Goal: Task Accomplishment & Management: Complete application form

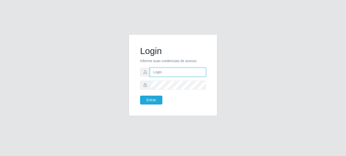
click at [169, 71] on input "text" at bounding box center [178, 72] width 56 height 9
type input "MARIAJOSÉ@BEMAIS"
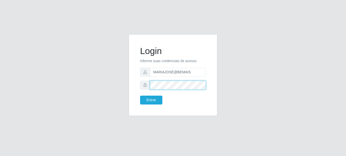
click at [140, 96] on button "Entrar" at bounding box center [151, 100] width 22 height 9
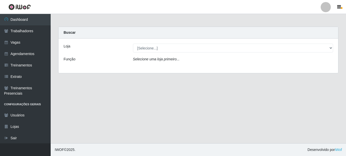
click at [101, 93] on main "Carregando... Buscar Loja [Selecione...] Bemais Supermercados - Cidade Universi…" at bounding box center [198, 78] width 295 height 129
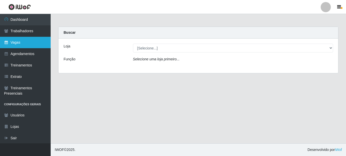
click at [14, 44] on link "Vagas" at bounding box center [25, 42] width 51 height 11
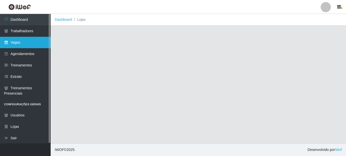
click at [30, 43] on link "Vagas" at bounding box center [25, 42] width 51 height 11
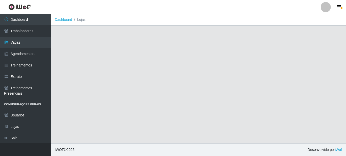
click at [87, 75] on main "Dashboard Lojas" at bounding box center [198, 78] width 295 height 129
click at [61, 20] on link "Dashboard" at bounding box center [63, 19] width 17 height 4
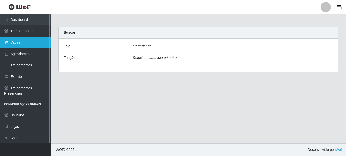
click at [28, 39] on link "Vagas" at bounding box center [25, 42] width 51 height 11
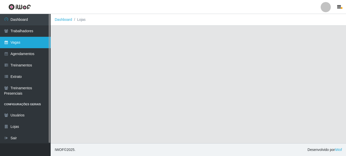
click at [27, 41] on link "Vagas" at bounding box center [25, 42] width 51 height 11
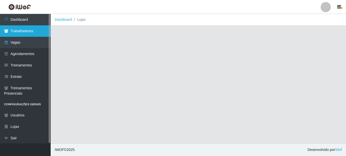
click at [28, 33] on link "Trabalhadores" at bounding box center [25, 30] width 51 height 11
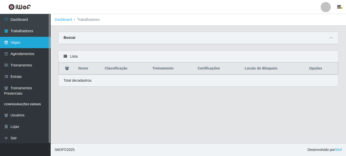
click at [28, 41] on link "Vagas" at bounding box center [25, 42] width 51 height 11
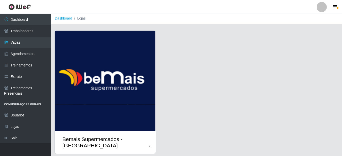
scroll to position [18, 0]
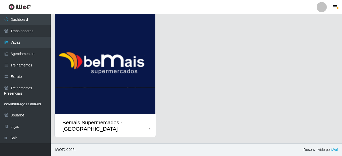
click at [150, 128] on icon at bounding box center [149, 129] width 1 height 4
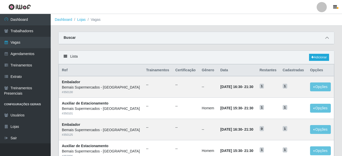
click at [329, 38] on span at bounding box center [327, 38] width 6 height 6
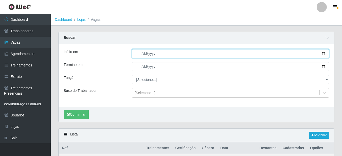
click at [321, 54] on input "Início em" at bounding box center [230, 53] width 197 height 9
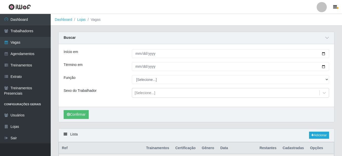
click at [222, 91] on div "[Selecione...]" at bounding box center [225, 93] width 187 height 8
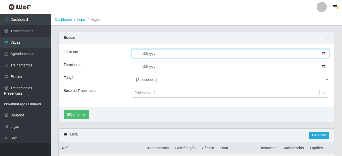
click at [323, 55] on input "Início em" at bounding box center [230, 53] width 197 height 9
type input "[DATE]"
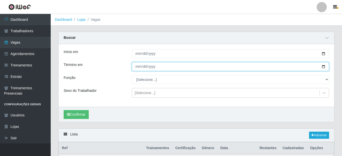
click at [323, 66] on input "Término em" at bounding box center [230, 66] width 197 height 9
type input "[DATE]"
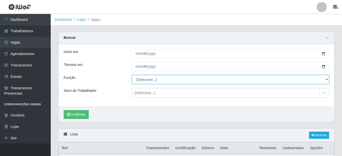
click at [132, 75] on select "[Selecione...] ASG ASG + ASG ++ Auxiliar de Estacionamento Auxiliar de Estacion…" at bounding box center [230, 79] width 197 height 9
select select "4"
click option "Auxiliar de Estacionamento" at bounding box center [0, 0] width 0 height 0
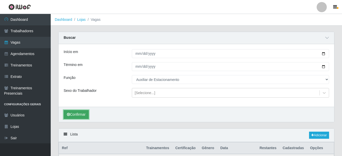
click at [75, 115] on button "Confirmar" at bounding box center [76, 114] width 25 height 9
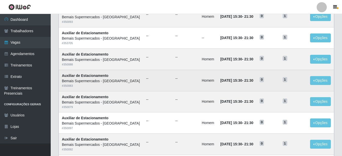
scroll to position [125, 0]
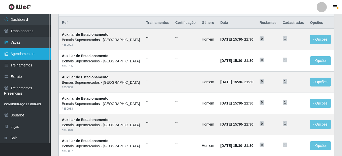
click at [33, 55] on link "Agendamentos" at bounding box center [25, 53] width 51 height 11
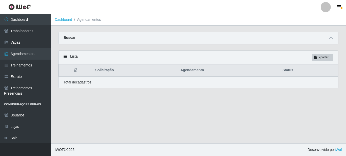
click at [328, 41] on div "Buscar" at bounding box center [199, 38] width 280 height 12
click at [330, 39] on icon at bounding box center [331, 38] width 4 height 4
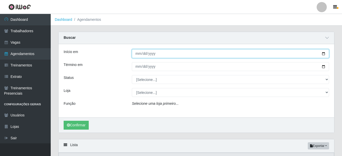
click at [323, 54] on input "Início em" at bounding box center [230, 53] width 197 height 9
type input "[DATE]"
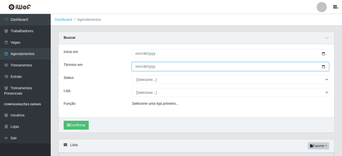
click at [319, 67] on input "Término em" at bounding box center [230, 66] width 197 height 9
click at [323, 68] on input "Término em" at bounding box center [230, 66] width 197 height 9
type input "[DATE]"
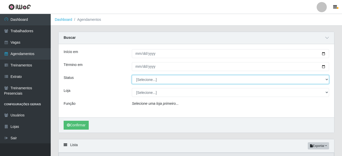
click at [132, 75] on select "[Selecione...] AGENDADO AGUARDANDO LIBERAR EM ANDAMENTO EM REVISÃO FINALIZADO C…" at bounding box center [230, 79] width 197 height 9
click at [324, 79] on select "[Selecione...] AGENDADO AGUARDANDO LIBERAR EM ANDAMENTO EM REVISÃO FINALIZADO C…" at bounding box center [230, 79] width 197 height 9
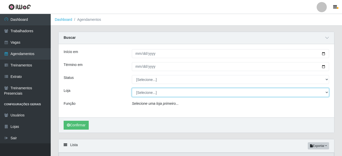
click at [132, 88] on select "[Selecione...] Bemais Supermercados - [GEOGRAPHIC_DATA]" at bounding box center [230, 92] width 197 height 9
select select "250"
click option "Bemais Supermercados - [GEOGRAPHIC_DATA]" at bounding box center [0, 0] width 0 height 0
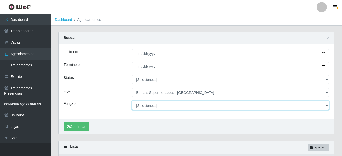
click at [132, 101] on select "[Selecione...] ASG ASG + ASG ++ Auxiliar de Estacionamento Auxiliar de Estacion…" at bounding box center [230, 105] width 197 height 9
select select "4"
click option "Auxiliar de Estacionamento" at bounding box center [0, 0] width 0 height 0
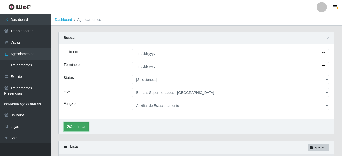
click at [76, 127] on button "Confirmar" at bounding box center [76, 126] width 25 height 9
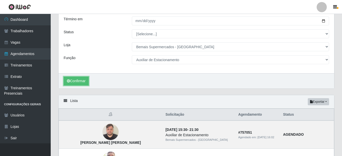
scroll to position [20, 0]
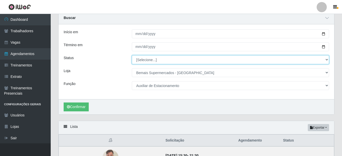
click at [132, 55] on select "[Selecione...] AGENDADO AGUARDANDO LIBERAR EM ANDAMENTO EM REVISÃO FINALIZADO C…" at bounding box center [230, 59] width 197 height 9
select select "AGENDADO"
click option "AGENDADO" at bounding box center [0, 0] width 0 height 0
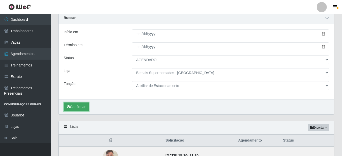
click at [80, 109] on button "Confirmar" at bounding box center [76, 106] width 25 height 9
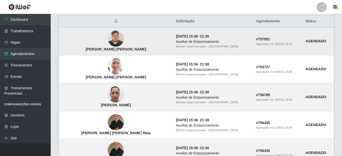
scroll to position [113, 0]
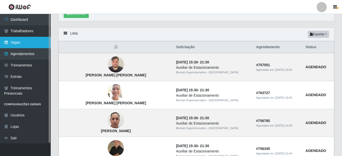
click at [27, 44] on link "Vagas" at bounding box center [25, 42] width 51 height 11
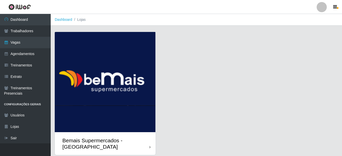
click at [150, 148] on icon at bounding box center [149, 147] width 1 height 4
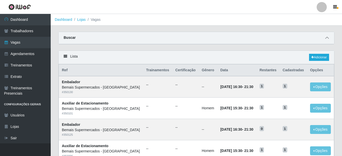
click at [328, 38] on icon at bounding box center [327, 38] width 4 height 4
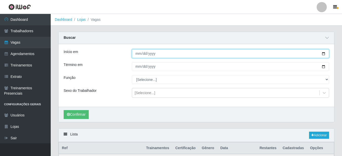
click at [319, 55] on input "Início em" at bounding box center [230, 53] width 197 height 9
click at [322, 53] on input "Início em" at bounding box center [230, 53] width 197 height 9
type input "[DATE]"
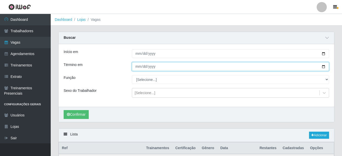
click at [323, 69] on input "Término em" at bounding box center [230, 66] width 197 height 9
click at [315, 67] on input "Término em" at bounding box center [230, 66] width 197 height 9
click at [323, 67] on input "Término em" at bounding box center [230, 66] width 197 height 9
type input "[DATE]"
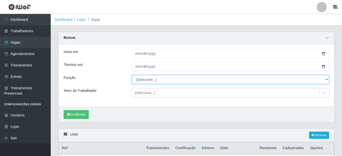
click at [132, 75] on select "[Selecione...] ASG ASG + ASG ++ Auxiliar de Estacionamento Auxiliar de Estacion…" at bounding box center [230, 79] width 197 height 9
select select "4"
click option "Auxiliar de Estacionamento" at bounding box center [0, 0] width 0 height 0
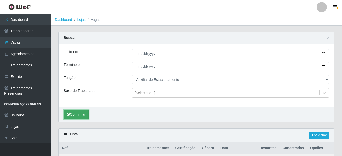
click at [78, 115] on button "Confirmar" at bounding box center [76, 114] width 25 height 9
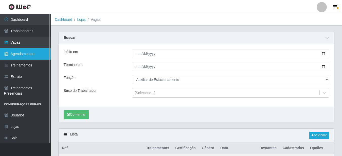
click at [31, 54] on link "Agendamentos" at bounding box center [25, 53] width 51 height 11
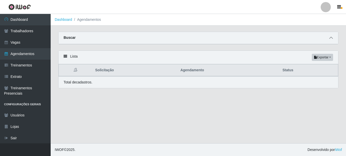
click at [332, 38] on icon at bounding box center [331, 38] width 4 height 4
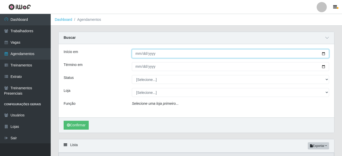
click at [321, 54] on input "Início em" at bounding box center [230, 53] width 197 height 9
type input "[DATE]"
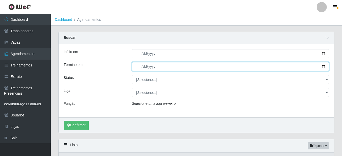
click at [321, 67] on input "Término em" at bounding box center [230, 66] width 197 height 9
type input "[DATE]"
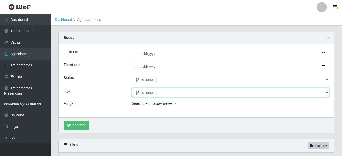
click at [132, 88] on select "[Selecione...] Bemais Supermercados - [GEOGRAPHIC_DATA]" at bounding box center [230, 92] width 197 height 9
select select "250"
click option "Bemais Supermercados - [GEOGRAPHIC_DATA]" at bounding box center [0, 0] width 0 height 0
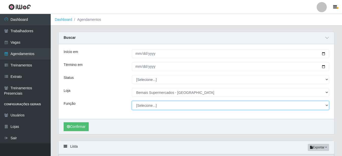
click at [132, 101] on select "[Selecione...] ASG ASG + ASG ++ Auxiliar de Estacionamento Auxiliar de Estacion…" at bounding box center [230, 105] width 197 height 9
select select "4"
click option "Auxiliar de Estacionamento" at bounding box center [0, 0] width 0 height 0
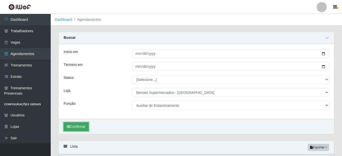
click at [77, 125] on button "Confirmar" at bounding box center [76, 126] width 25 height 9
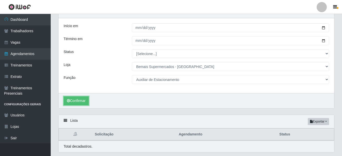
scroll to position [41, 0]
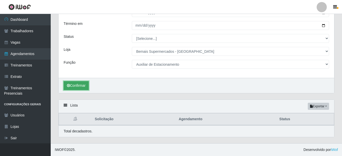
click at [77, 86] on button "Confirmar" at bounding box center [76, 85] width 25 height 9
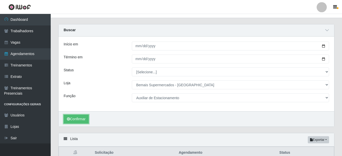
scroll to position [0, 0]
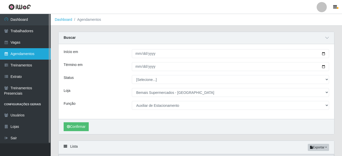
click at [36, 53] on link "Agendamentos" at bounding box center [25, 53] width 51 height 11
select select "[Selecione...]"
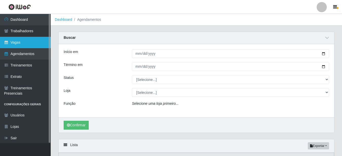
click at [31, 43] on link "Vagas" at bounding box center [25, 42] width 51 height 11
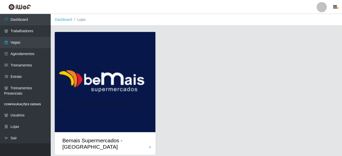
click at [148, 146] on div "Bemais Supermercados - [GEOGRAPHIC_DATA]" at bounding box center [105, 143] width 87 height 13
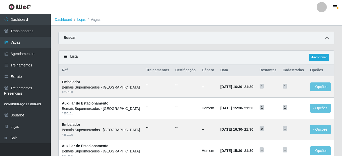
click at [325, 39] on icon at bounding box center [327, 38] width 4 height 4
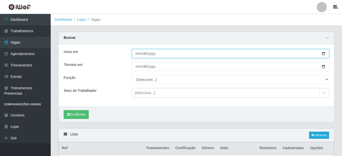
click at [324, 53] on input "Início em" at bounding box center [230, 53] width 197 height 9
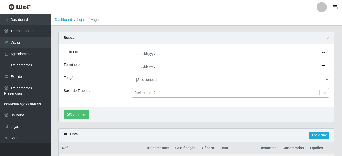
click at [228, 89] on div "[Selecione...]" at bounding box center [225, 93] width 187 height 8
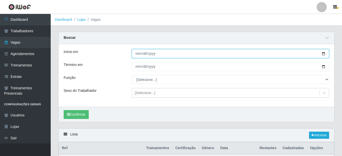
click at [321, 54] on input "Início em" at bounding box center [230, 53] width 197 height 9
type input "[DATE]"
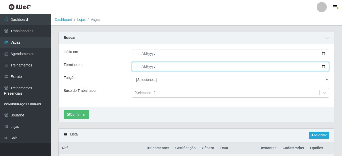
click at [321, 66] on input "Término em" at bounding box center [230, 66] width 197 height 9
type input "[DATE]"
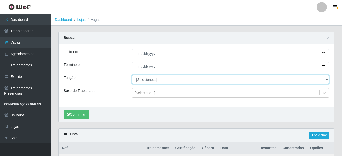
select select "4"
click option "Auxiliar de Estacionamento" at bounding box center [0, 0] width 0 height 0
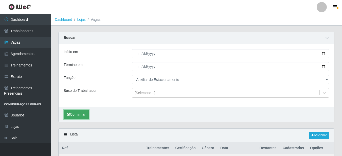
click at [85, 116] on button "Confirmar" at bounding box center [76, 114] width 25 height 9
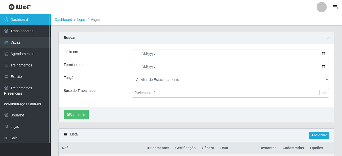
click at [31, 20] on link "Dashboard" at bounding box center [25, 19] width 51 height 11
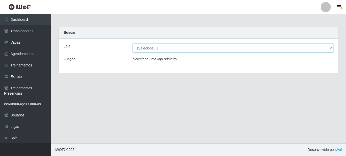
click at [133, 44] on select "[Selecione...] Bemais Supermercados - [GEOGRAPHIC_DATA]" at bounding box center [233, 48] width 200 height 9
select select "250"
click option "Bemais Supermercados - [GEOGRAPHIC_DATA]" at bounding box center [0, 0] width 0 height 0
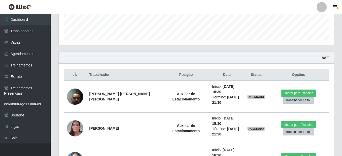
scroll to position [181, 0]
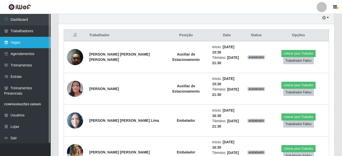
click at [21, 42] on link "Vagas" at bounding box center [25, 42] width 51 height 11
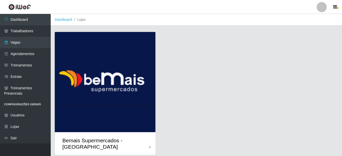
click at [151, 146] on div "Bemais Supermercados - [GEOGRAPHIC_DATA]" at bounding box center [105, 143] width 101 height 23
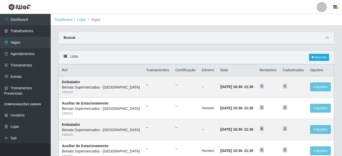
click at [324, 38] on span at bounding box center [327, 38] width 6 height 6
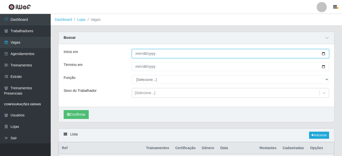
click at [324, 54] on input "Início em" at bounding box center [230, 53] width 197 height 9
type input "[DATE]"
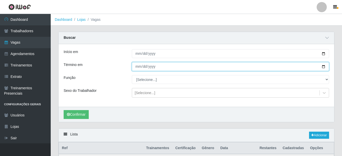
click at [323, 67] on input "Término em" at bounding box center [230, 66] width 197 height 9
type input "[DATE]"
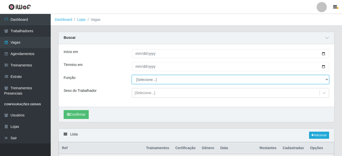
click at [132, 75] on select "[Selecione...] ASG ASG + ASG ++ Auxiliar de Estacionamento Auxiliar de Estacion…" at bounding box center [230, 79] width 197 height 9
select select "4"
click option "Auxiliar de Estacionamento" at bounding box center [0, 0] width 0 height 0
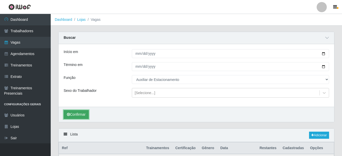
click at [84, 114] on button "Confirmar" at bounding box center [76, 114] width 25 height 9
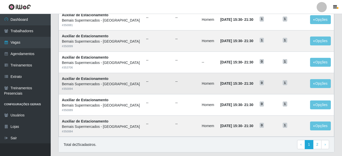
scroll to position [351, 0]
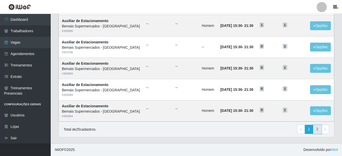
click at [318, 131] on link "2" at bounding box center [317, 129] width 9 height 9
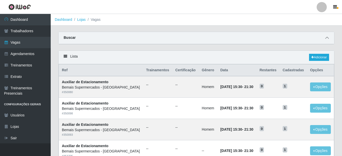
click at [328, 39] on icon at bounding box center [327, 38] width 4 height 4
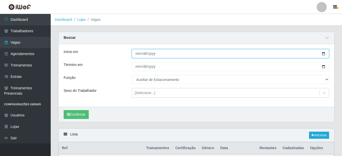
click at [324, 55] on input "[DATE]" at bounding box center [230, 53] width 197 height 9
type input "[DATE]"
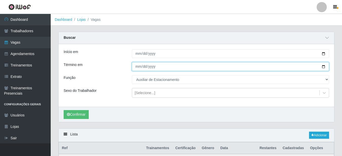
click at [323, 67] on input "[DATE]" at bounding box center [230, 66] width 197 height 9
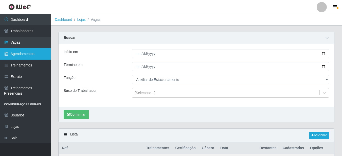
click at [24, 54] on link "Agendamentos" at bounding box center [25, 53] width 51 height 11
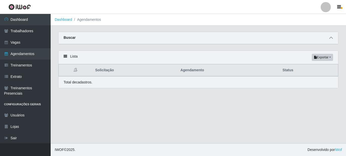
click at [331, 39] on icon at bounding box center [331, 38] width 4 height 4
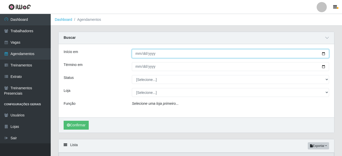
click at [322, 53] on input "Início em" at bounding box center [230, 53] width 197 height 9
type input "[DATE]"
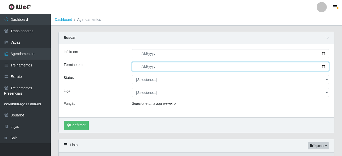
click at [324, 67] on input "Término em" at bounding box center [230, 66] width 197 height 9
type input "[DATE]"
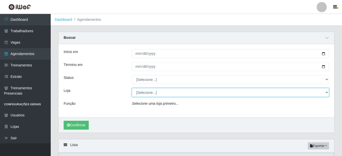
click at [132, 88] on select "[Selecione...] Bemais Supermercados - [GEOGRAPHIC_DATA]" at bounding box center [230, 92] width 197 height 9
select select "250"
click option "Bemais Supermercados - [GEOGRAPHIC_DATA]" at bounding box center [0, 0] width 0 height 0
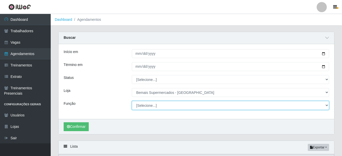
click at [132, 101] on select "[Selecione...] ASG ASG + ASG ++ Auxiliar de Estacionamento Auxiliar de Estacion…" at bounding box center [230, 105] width 197 height 9
select select "4"
click option "Auxiliar de Estacionamento" at bounding box center [0, 0] width 0 height 0
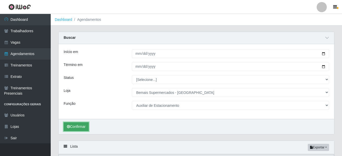
click at [74, 127] on button "Confirmar" at bounding box center [76, 126] width 25 height 9
click at [319, 27] on main "Dashboard Agendamentos Carregando... Buscar Início em [DATE] Término em [DATE] …" at bounding box center [196, 129] width 291 height 230
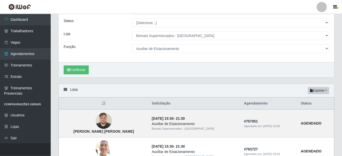
scroll to position [23, 0]
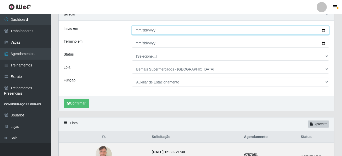
click at [323, 33] on input "[DATE]" at bounding box center [230, 30] width 197 height 9
click at [323, 30] on input "[DATE]" at bounding box center [230, 30] width 197 height 9
type input "[DATE]"
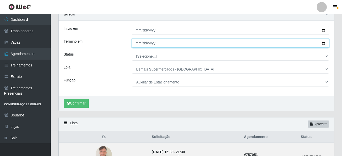
click at [324, 42] on input "[DATE]" at bounding box center [230, 43] width 197 height 9
type input "[DATE]"
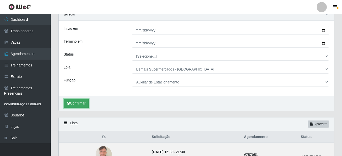
click at [76, 103] on button "Confirmar" at bounding box center [76, 103] width 25 height 9
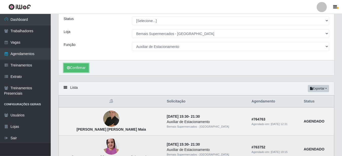
scroll to position [23, 0]
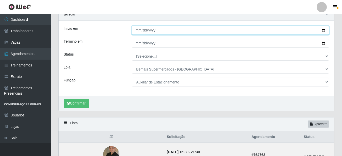
click at [324, 29] on input "[DATE]" at bounding box center [230, 30] width 197 height 9
type input "[DATE]"
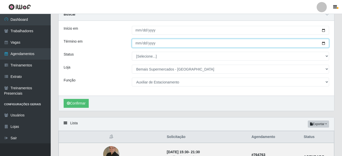
click at [324, 42] on input "[DATE]" at bounding box center [230, 43] width 197 height 9
type input "[DATE]"
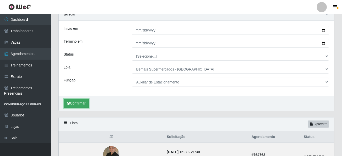
click at [87, 104] on button "Confirmar" at bounding box center [76, 103] width 25 height 9
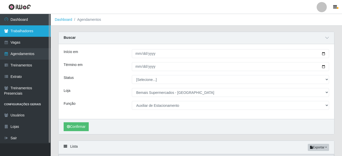
click at [28, 32] on link "Trabalhadores" at bounding box center [25, 30] width 51 height 11
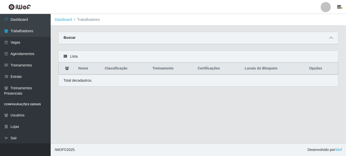
click at [329, 39] on span at bounding box center [331, 38] width 6 height 6
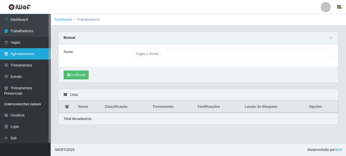
click at [35, 55] on link "Agendamentos" at bounding box center [25, 53] width 51 height 11
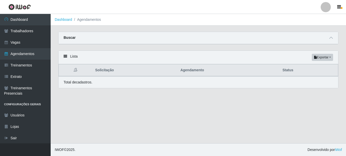
drag, startPoint x: 330, startPoint y: 38, endPoint x: 295, endPoint y: 46, distance: 36.6
click at [330, 38] on icon at bounding box center [331, 38] width 4 height 4
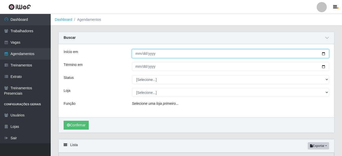
click at [323, 51] on input "Início em" at bounding box center [230, 53] width 197 height 9
click at [323, 54] on input "Início em" at bounding box center [230, 53] width 197 height 9
click at [323, 55] on input "Início em" at bounding box center [230, 53] width 197 height 9
type input "[DATE]"
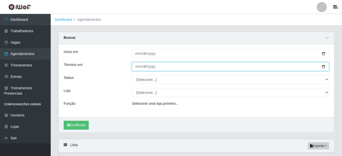
click at [322, 68] on input "Término em" at bounding box center [230, 66] width 197 height 9
type input "[DATE]"
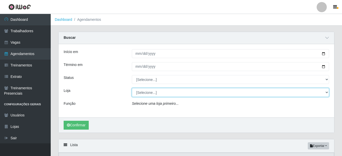
click at [132, 88] on select "[Selecione...] Bemais Supermercados - [GEOGRAPHIC_DATA]" at bounding box center [230, 92] width 197 height 9
select select "250"
click option "Bemais Supermercados - [GEOGRAPHIC_DATA]" at bounding box center [0, 0] width 0 height 0
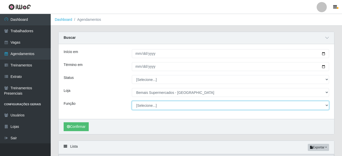
select select "4"
click option "Auxiliar de Estacionamento" at bounding box center [0, 0] width 0 height 0
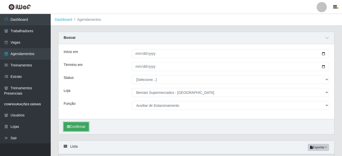
click at [81, 127] on button "Confirmar" at bounding box center [76, 126] width 25 height 9
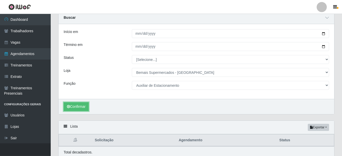
scroll to position [41, 0]
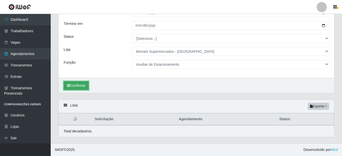
click at [80, 86] on button "Confirmar" at bounding box center [76, 85] width 25 height 9
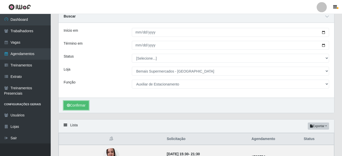
scroll to position [0, 0]
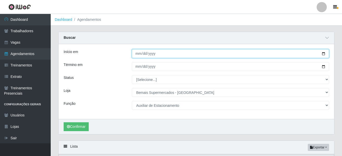
click at [325, 54] on input "[DATE]" at bounding box center [230, 53] width 197 height 9
type input "[DATE]"
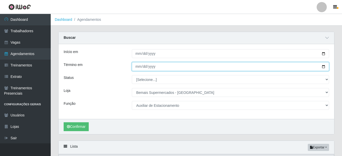
click at [322, 67] on input "[DATE]" at bounding box center [230, 66] width 197 height 9
type input "[DATE]"
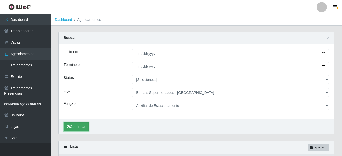
click at [76, 126] on button "Confirmar" at bounding box center [76, 126] width 25 height 9
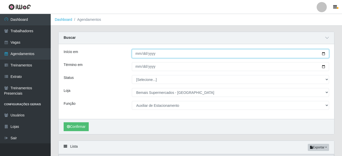
click at [323, 53] on input "[DATE]" at bounding box center [230, 53] width 197 height 9
type input "[DATE]"
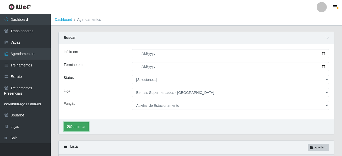
click at [76, 126] on button "Confirmar" at bounding box center [76, 126] width 25 height 9
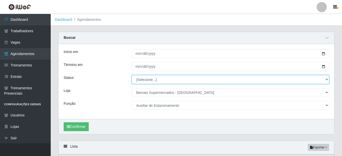
click at [132, 75] on select "[Selecione...] AGENDADO AGUARDANDO LIBERAR EM ANDAMENTO EM REVISÃO FINALIZADO C…" at bounding box center [230, 79] width 197 height 9
select select "AGENDADO"
click option "AGENDADO" at bounding box center [0, 0] width 0 height 0
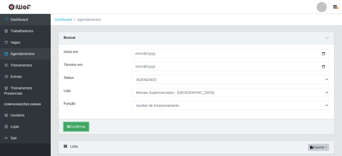
click at [84, 125] on button "Confirmar" at bounding box center [76, 126] width 25 height 9
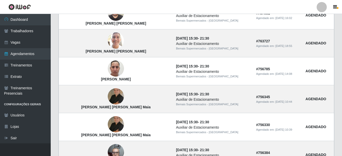
scroll to position [463, 0]
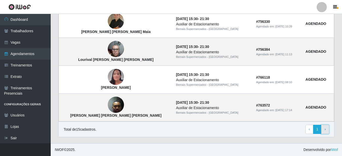
click at [327, 130] on link "› Next" at bounding box center [325, 129] width 8 height 9
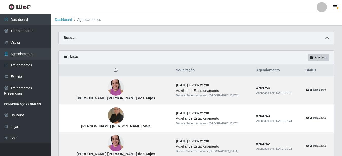
click at [329, 40] on span at bounding box center [327, 38] width 6 height 6
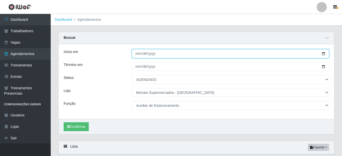
click at [321, 53] on input "[DATE]" at bounding box center [230, 53] width 197 height 9
type input "[DATE]"
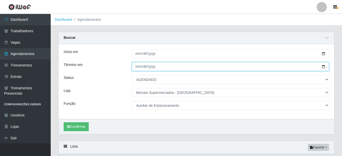
click at [322, 66] on input "[DATE]" at bounding box center [230, 66] width 197 height 9
type input "[DATE]"
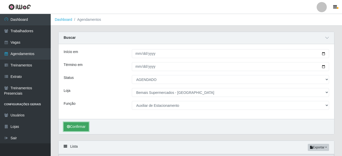
click at [79, 125] on button "Confirmar" at bounding box center [76, 126] width 25 height 9
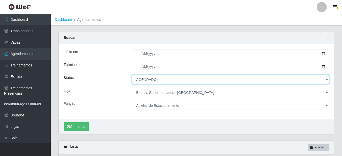
click at [132, 75] on select "[Selecione...] AGENDADO AGUARDANDO LIBERAR EM ANDAMENTO EM REVISÃO FINALIZADO C…" at bounding box center [230, 79] width 197 height 9
select select "[Selecione...]"
click option "[Selecione...]" at bounding box center [0, 0] width 0 height 0
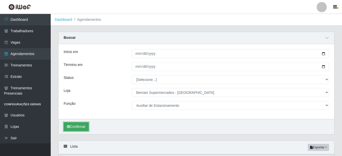
click at [80, 126] on button "Confirmar" at bounding box center [76, 126] width 25 height 9
click at [80, 127] on button "Confirmar" at bounding box center [76, 126] width 25 height 9
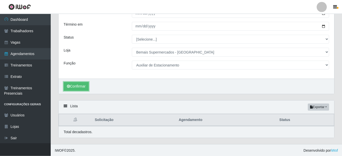
scroll to position [41, 0]
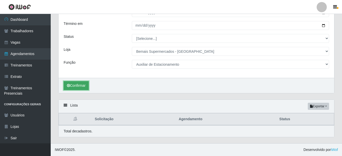
click at [77, 85] on button "Confirmar" at bounding box center [76, 85] width 25 height 9
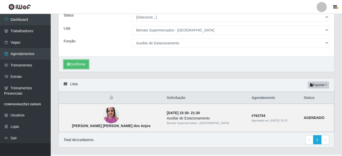
scroll to position [73, 0]
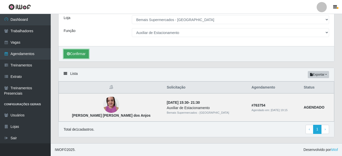
click at [82, 50] on button "Confirmar" at bounding box center [76, 53] width 25 height 9
click at [81, 52] on button "Confirmar" at bounding box center [76, 53] width 25 height 9
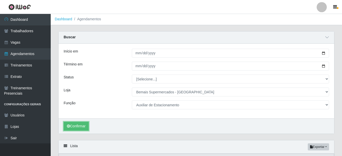
scroll to position [0, 0]
click at [73, 126] on button "Confirmar" at bounding box center [76, 126] width 25 height 9
drag, startPoint x: 83, startPoint y: 126, endPoint x: 86, endPoint y: 122, distance: 4.4
click at [84, 125] on button "Confirmar" at bounding box center [76, 126] width 25 height 9
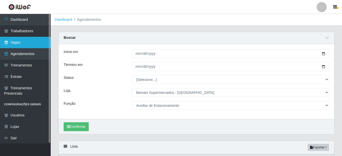
drag, startPoint x: 19, startPoint y: 53, endPoint x: 22, endPoint y: 47, distance: 6.6
click at [20, 53] on link "Agendamentos" at bounding box center [25, 53] width 51 height 11
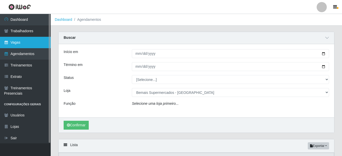
select select "[Selecione...]"
click at [24, 42] on link "Vagas" at bounding box center [25, 42] width 51 height 11
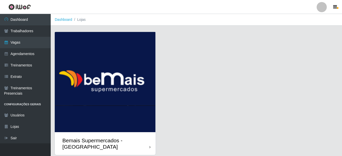
click at [149, 146] on div "Bemais Supermercados - [GEOGRAPHIC_DATA]" at bounding box center [105, 143] width 87 height 13
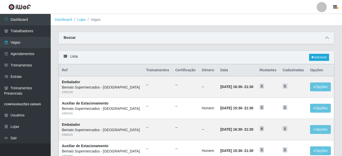
click at [325, 39] on span at bounding box center [327, 38] width 6 height 6
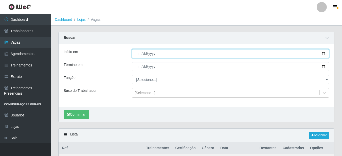
click at [323, 52] on input "Início em" at bounding box center [230, 53] width 197 height 9
type input "[DATE]"
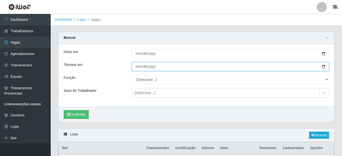
click at [324, 66] on input "Término em" at bounding box center [230, 66] width 197 height 9
type input "[DATE]"
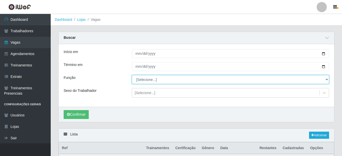
click at [132, 75] on select "[Selecione...] ASG ASG + ASG ++ Auxiliar de Estacionamento Auxiliar de Estacion…" at bounding box center [230, 79] width 197 height 9
select select "4"
click option "Auxiliar de Estacionamento" at bounding box center [0, 0] width 0 height 0
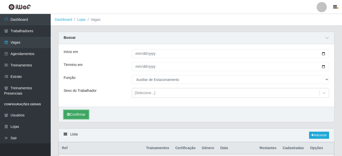
click at [80, 113] on button "Confirmar" at bounding box center [76, 114] width 25 height 9
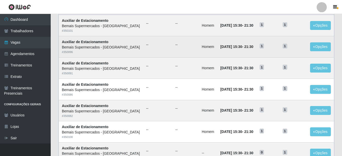
scroll to position [181, 0]
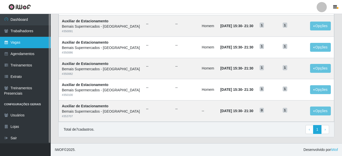
click at [31, 43] on link "Vagas" at bounding box center [25, 42] width 51 height 11
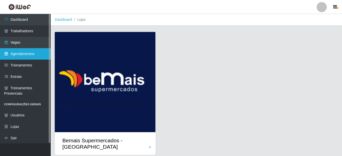
click at [34, 55] on link "Agendamentos" at bounding box center [25, 53] width 51 height 11
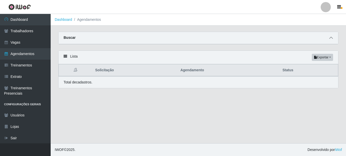
click at [332, 39] on icon at bounding box center [331, 38] width 4 height 4
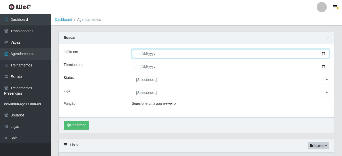
click at [325, 53] on input "Início em" at bounding box center [230, 53] width 197 height 9
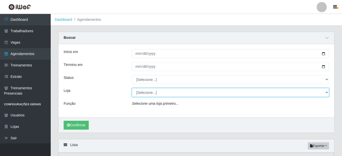
click at [132, 88] on select "[Selecione...] Bemais Supermercados - [GEOGRAPHIC_DATA]" at bounding box center [230, 92] width 197 height 9
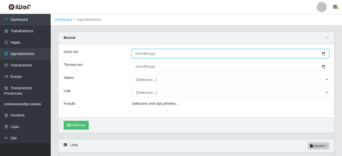
click at [322, 54] on input "Início em" at bounding box center [230, 53] width 197 height 9
type input "[DATE]"
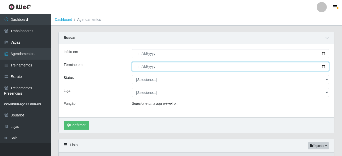
click at [322, 67] on input "Término em" at bounding box center [230, 66] width 197 height 9
type input "2025-10-03"
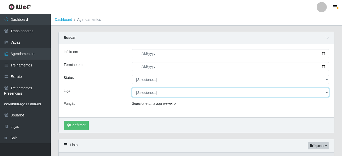
click at [132, 88] on select "[Selecione...] Bemais Supermercados - [GEOGRAPHIC_DATA]" at bounding box center [230, 92] width 197 height 9
select select "250"
click option "Bemais Supermercados - [GEOGRAPHIC_DATA]" at bounding box center [0, 0] width 0 height 0
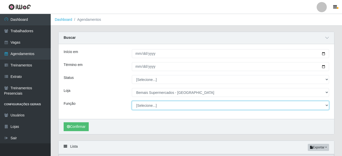
click at [132, 101] on select "[Selecione...] ASG ASG + ASG ++ Auxiliar de Estacionamento Auxiliar de Estacion…" at bounding box center [230, 105] width 197 height 9
select select "1"
click option "Embalador" at bounding box center [0, 0] width 0 height 0
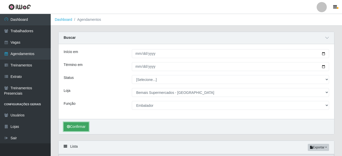
click at [82, 127] on button "Confirmar" at bounding box center [76, 126] width 25 height 9
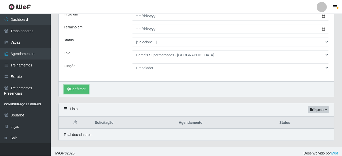
scroll to position [41, 0]
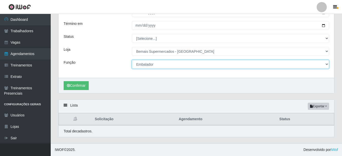
click at [132, 60] on select "[Selecione...] ASG ASG + ASG ++ Auxiliar de Estacionamento Auxiliar de Estacion…" at bounding box center [230, 64] width 197 height 9
click at [163, 64] on select "[Selecione...] ASG ASG + ASG ++ Auxiliar de Estacionamento Auxiliar de Estacion…" at bounding box center [230, 64] width 197 height 9
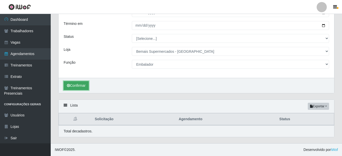
click at [80, 87] on button "Confirmar" at bounding box center [76, 85] width 25 height 9
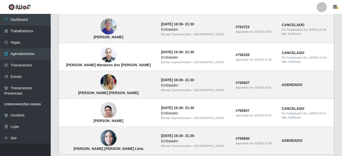
scroll to position [270, 0]
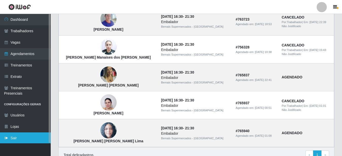
click at [31, 135] on link "Sair" at bounding box center [25, 137] width 51 height 11
